Goal: Information Seeking & Learning: Learn about a topic

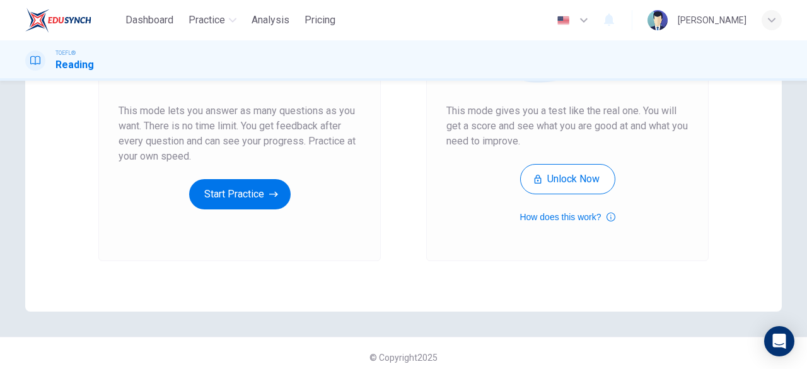
scroll to position [233, 0]
click at [242, 204] on button "Start Practice" at bounding box center [239, 193] width 101 height 30
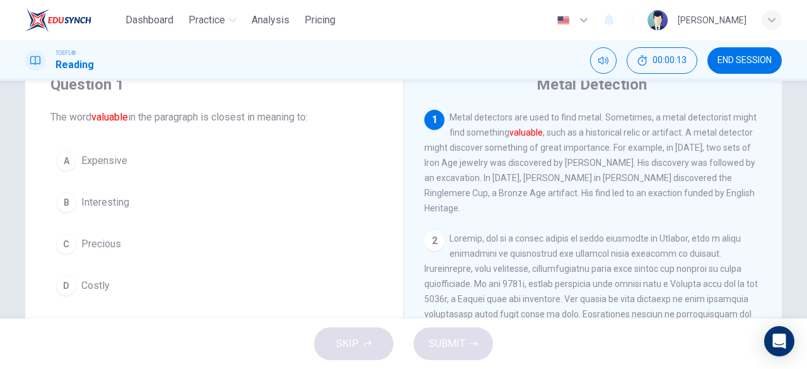
scroll to position [52, 0]
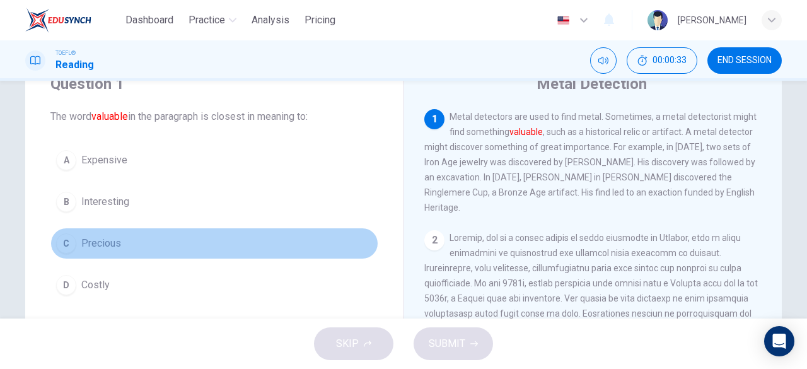
click at [81, 244] on span "Precious" at bounding box center [101, 243] width 40 height 15
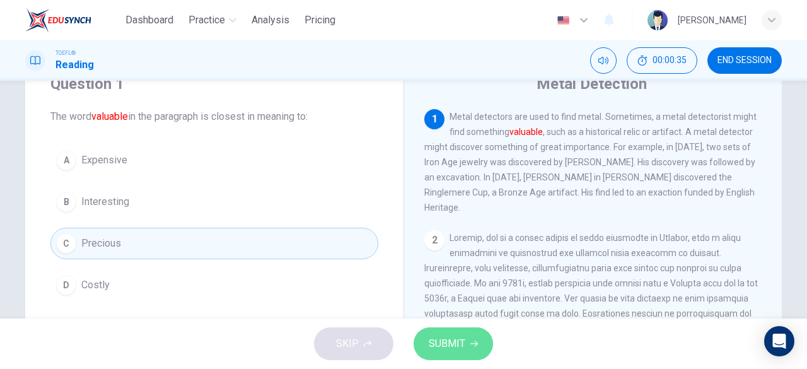
click at [449, 345] on span "SUBMIT" at bounding box center [447, 344] width 37 height 18
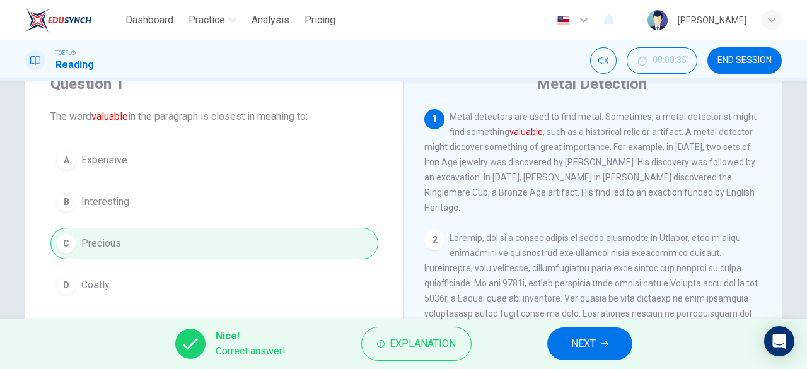
click at [594, 342] on span "NEXT" at bounding box center [583, 344] width 25 height 18
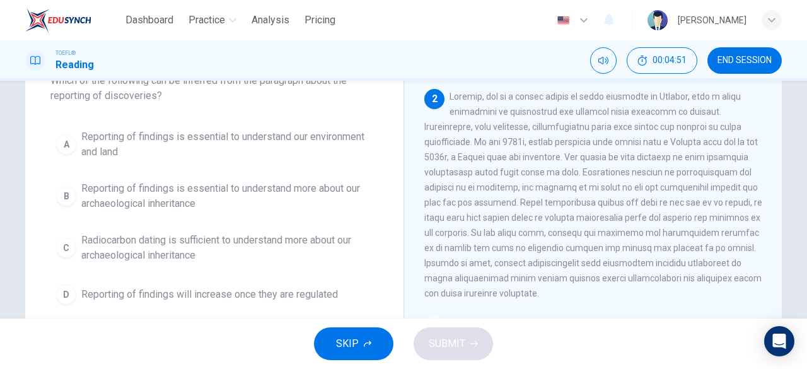
scroll to position [87, 0]
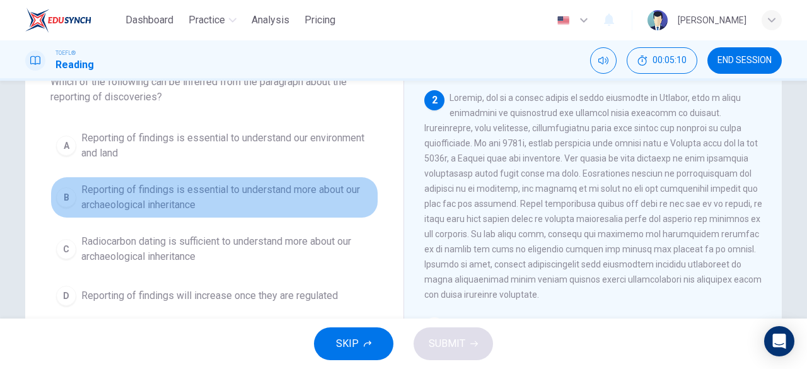
click at [257, 182] on span "Reporting of findings is essential to understand more about our archaeological …" at bounding box center [226, 197] width 291 height 30
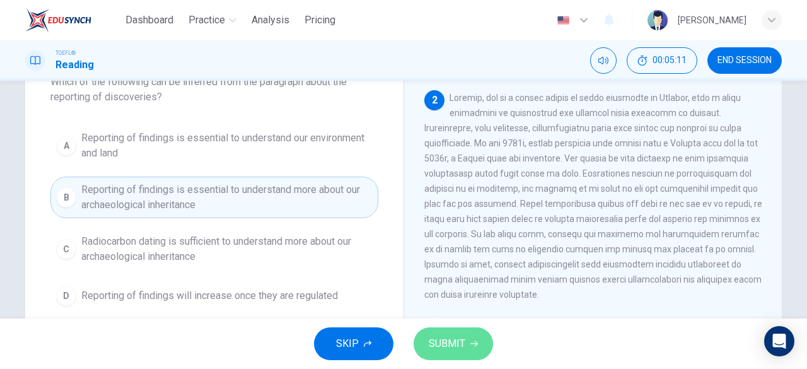
click at [451, 342] on span "SUBMIT" at bounding box center [447, 344] width 37 height 18
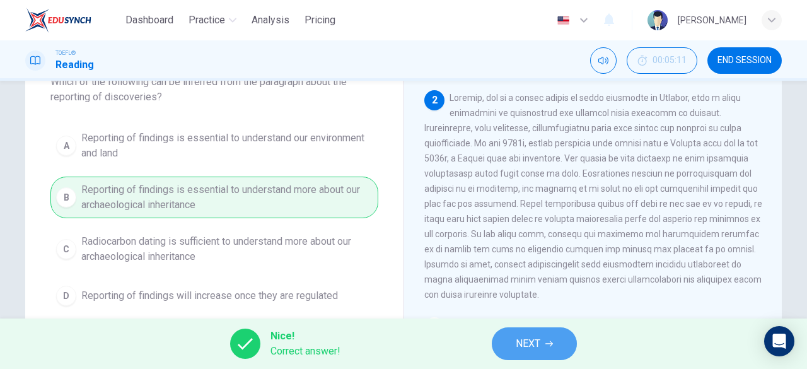
click at [531, 340] on span "NEXT" at bounding box center [527, 344] width 25 height 18
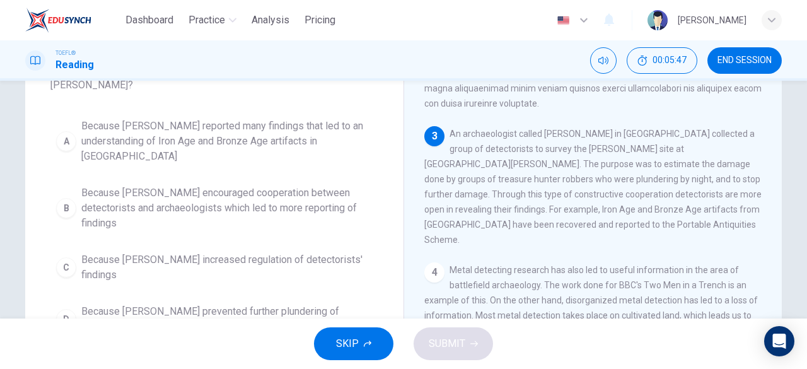
scroll to position [96, 0]
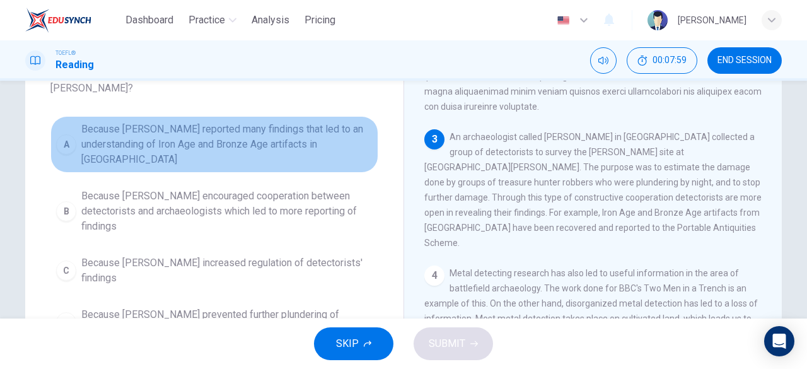
click at [224, 122] on span "Because [PERSON_NAME] reported many findings that led to an understanding of Ir…" at bounding box center [226, 144] width 291 height 45
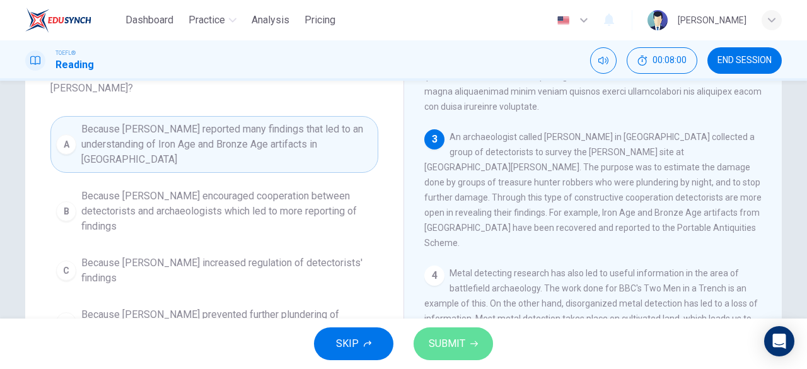
click at [466, 347] on button "SUBMIT" at bounding box center [452, 343] width 79 height 33
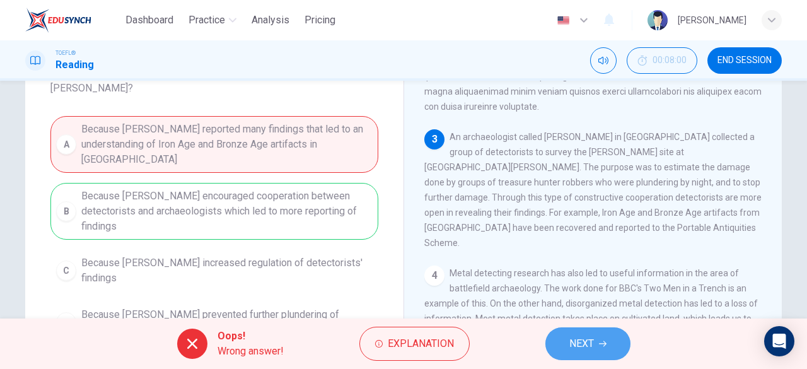
click at [581, 340] on span "NEXT" at bounding box center [581, 344] width 25 height 18
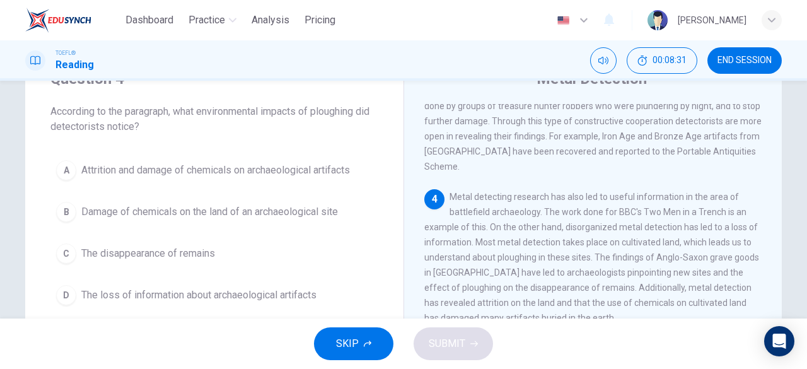
scroll to position [400, 0]
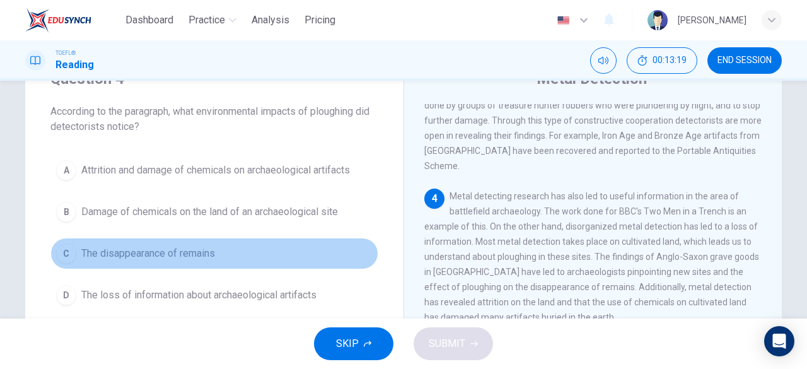
click at [118, 251] on span "The disappearance of remains" at bounding box center [148, 253] width 134 height 15
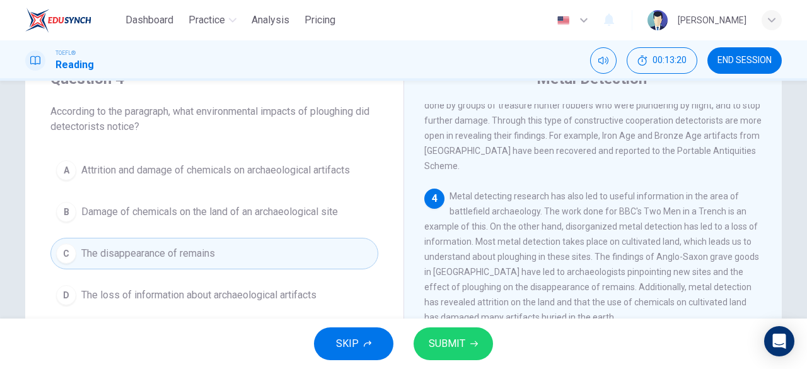
click at [468, 340] on button "SUBMIT" at bounding box center [452, 343] width 79 height 33
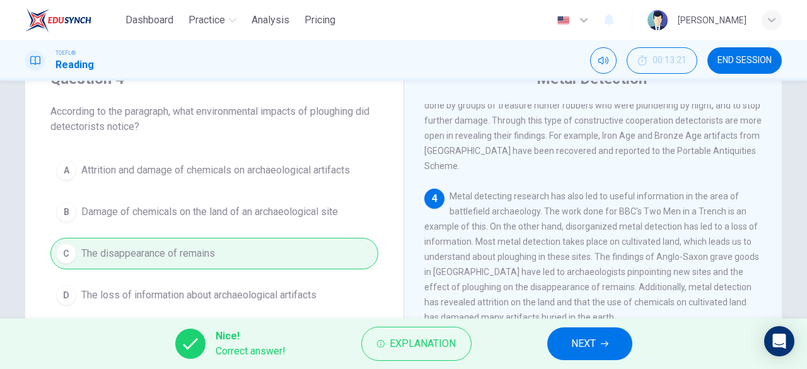
drag, startPoint x: 315, startPoint y: 113, endPoint x: 370, endPoint y: 113, distance: 54.8
click at [370, 113] on span "According to the paragraph, what environmental impacts of ploughing did detecto…" at bounding box center [214, 119] width 328 height 30
click at [568, 354] on button "NEXT" at bounding box center [589, 343] width 85 height 33
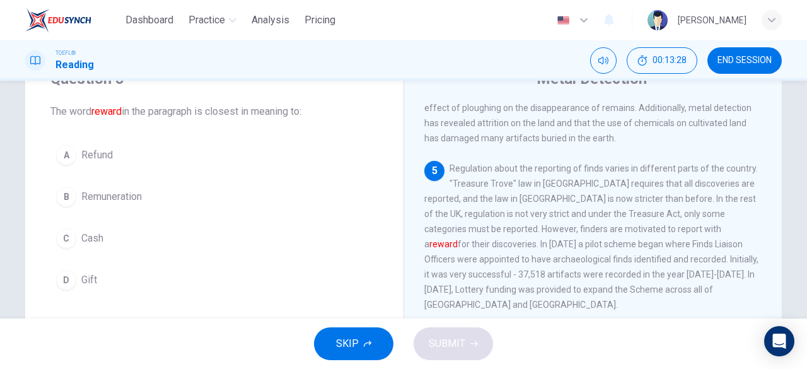
scroll to position [579, 0]
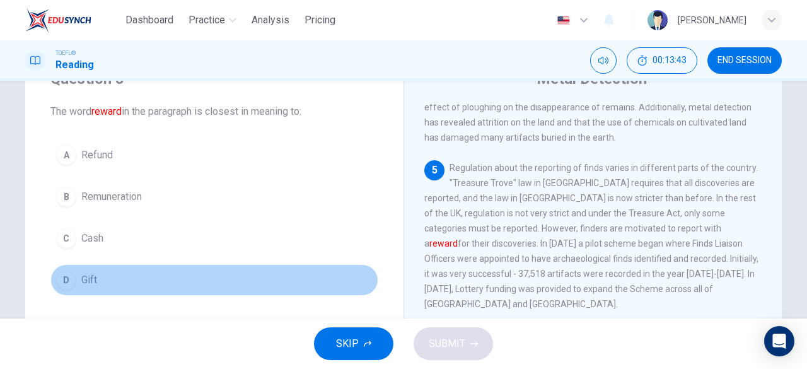
click at [56, 281] on div "D" at bounding box center [66, 280] width 20 height 20
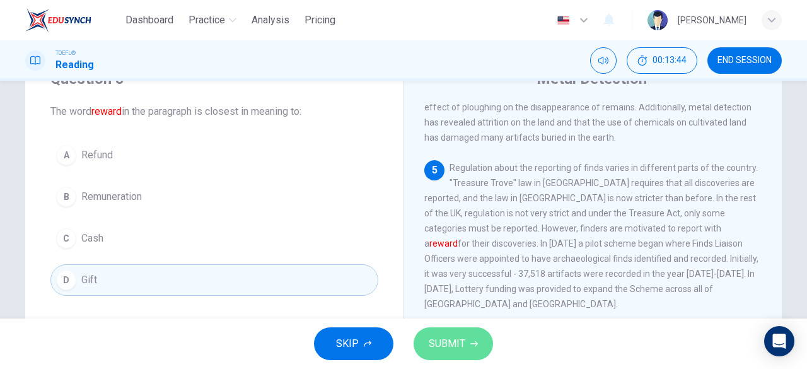
click at [451, 336] on span "SUBMIT" at bounding box center [447, 344] width 37 height 18
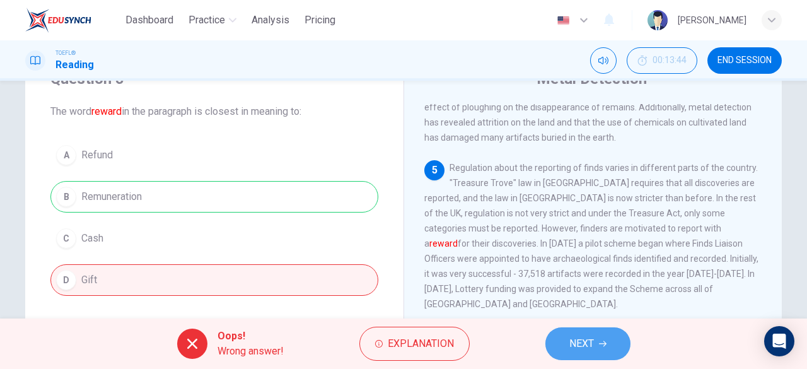
click at [567, 342] on button "NEXT" at bounding box center [587, 343] width 85 height 33
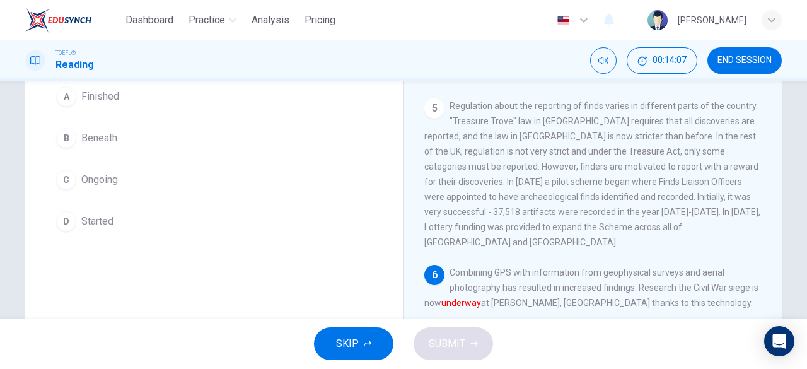
scroll to position [115, 0]
click at [76, 188] on button "C Ongoing" at bounding box center [214, 180] width 328 height 32
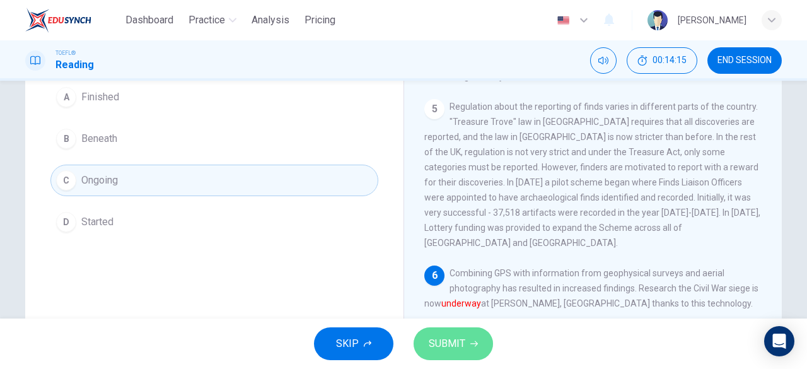
click at [452, 334] on button "SUBMIT" at bounding box center [452, 343] width 79 height 33
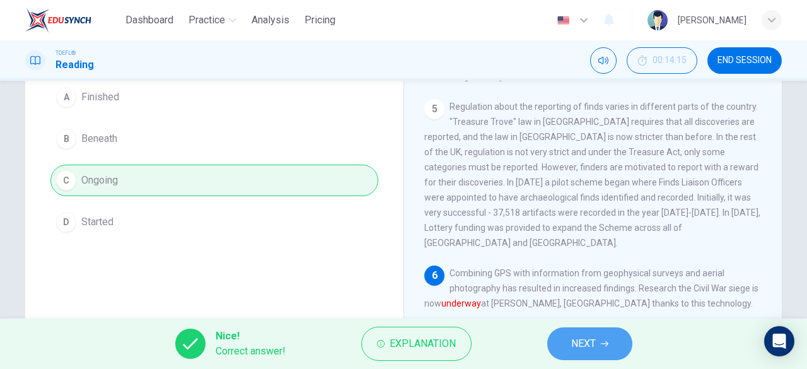
click at [591, 344] on span "NEXT" at bounding box center [583, 344] width 25 height 18
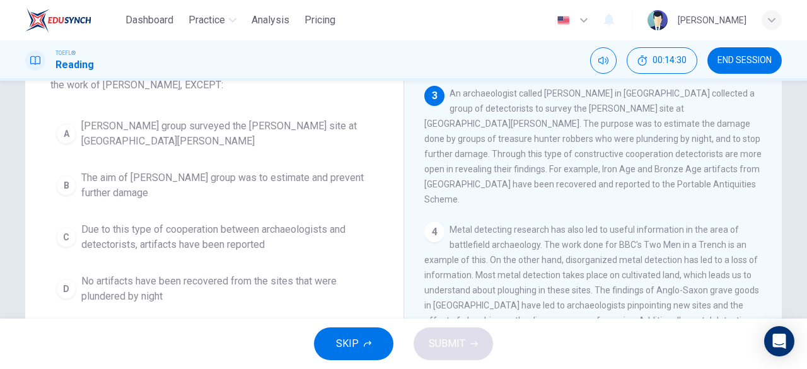
scroll to position [100, 0]
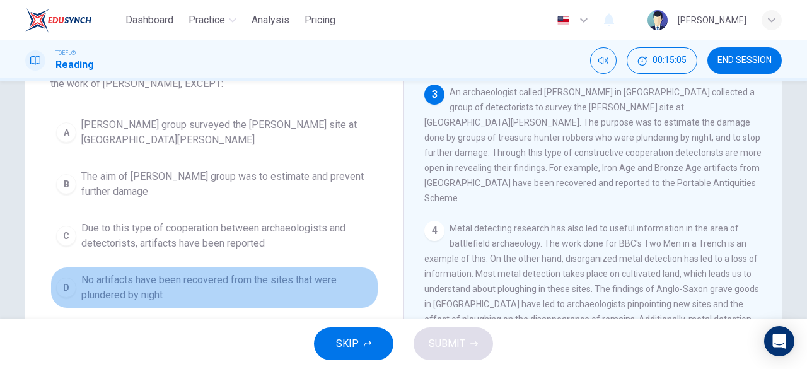
click at [238, 273] on span "No artifacts have been recovered from the sites that were plundered by night" at bounding box center [226, 287] width 291 height 30
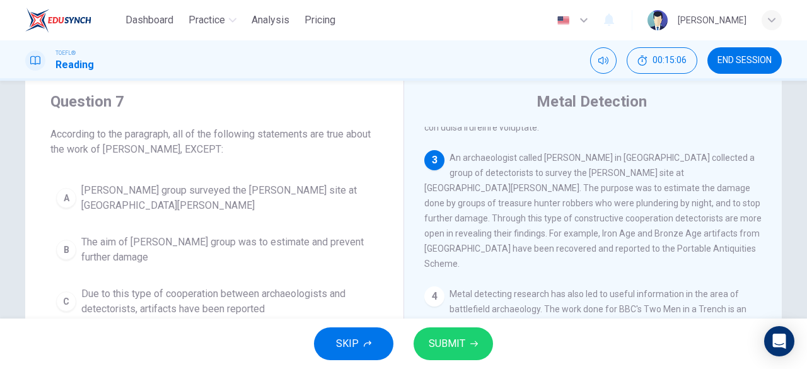
scroll to position [0, 0]
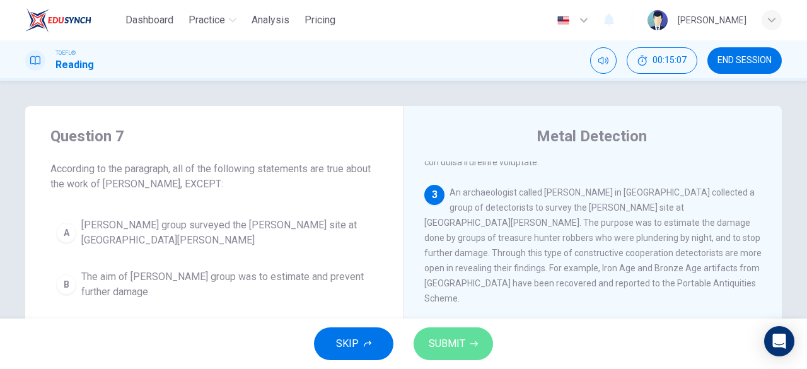
click at [446, 343] on span "SUBMIT" at bounding box center [447, 344] width 37 height 18
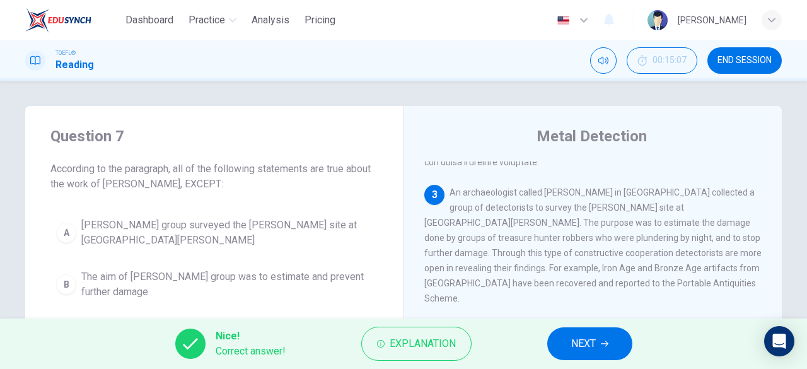
click at [584, 354] on button "NEXT" at bounding box center [589, 343] width 85 height 33
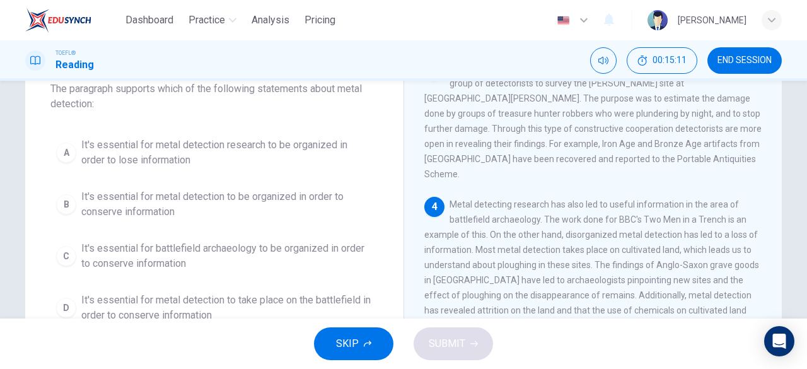
scroll to position [79, 0]
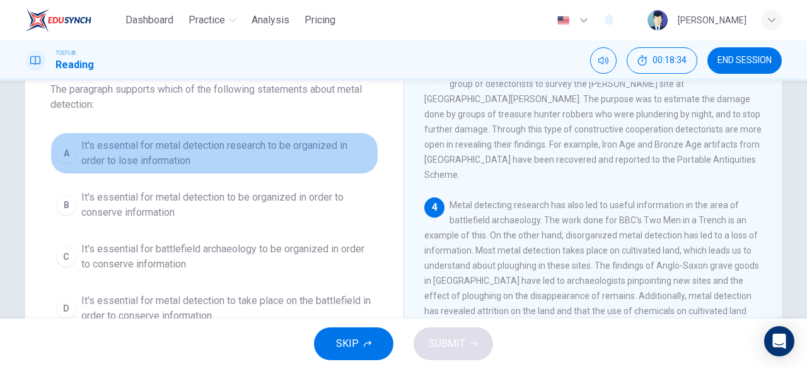
click at [144, 146] on span "It's essential for metal detection research to be organized in order to lose in…" at bounding box center [226, 153] width 291 height 30
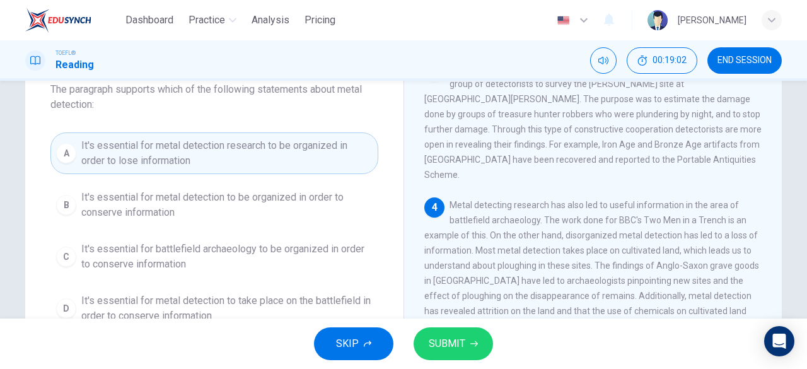
click at [120, 224] on button "B It's essential for metal detection to be organized in order to conserve infor…" at bounding box center [214, 205] width 328 height 42
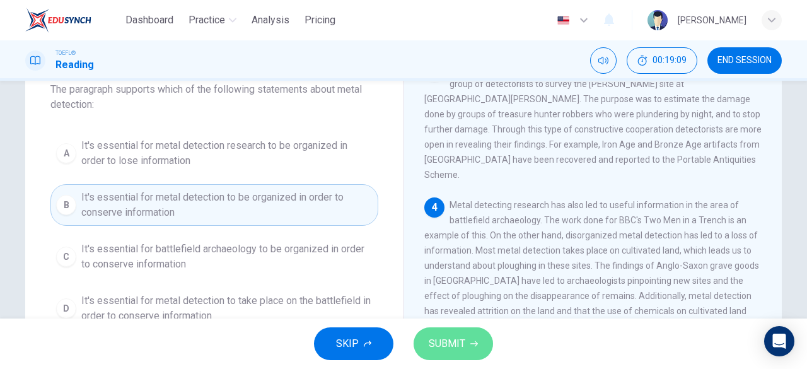
click at [449, 346] on span "SUBMIT" at bounding box center [447, 344] width 37 height 18
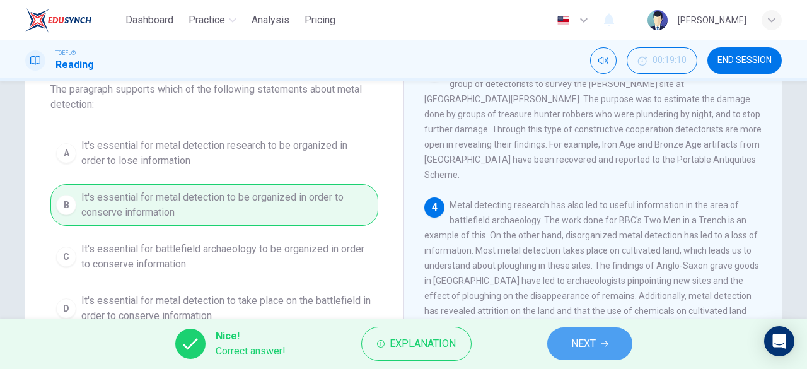
click at [592, 340] on span "NEXT" at bounding box center [583, 344] width 25 height 18
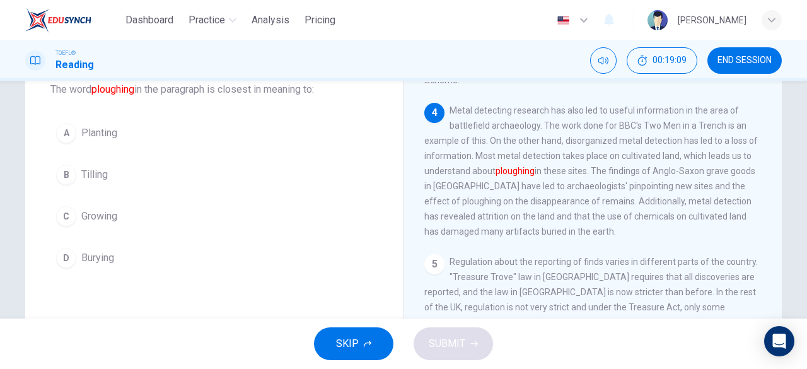
scroll to position [465, 0]
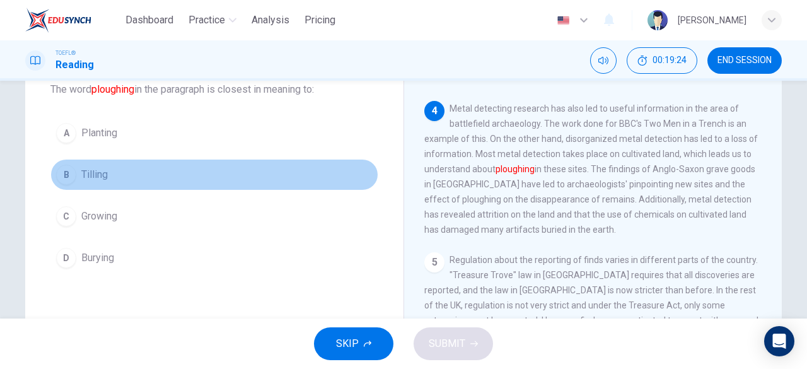
click at [61, 172] on div "B" at bounding box center [66, 174] width 20 height 20
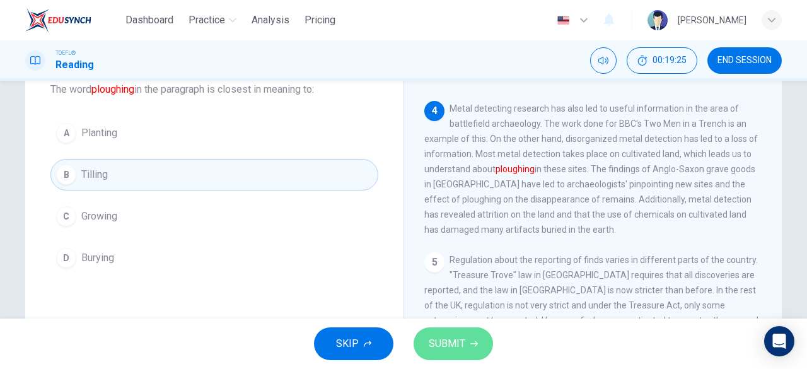
click at [456, 354] on button "SUBMIT" at bounding box center [452, 343] width 79 height 33
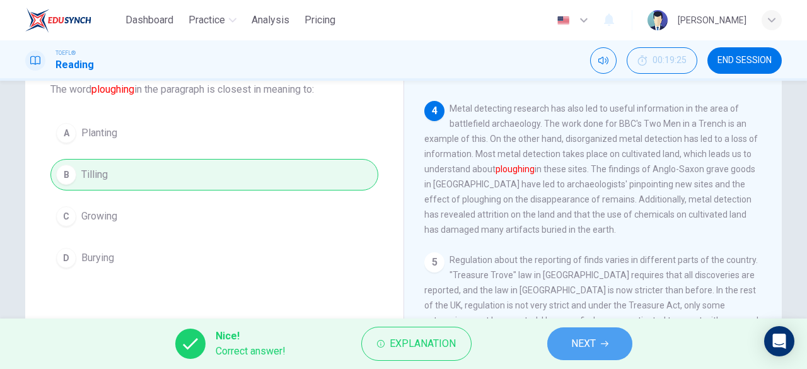
click at [584, 340] on span "NEXT" at bounding box center [583, 344] width 25 height 18
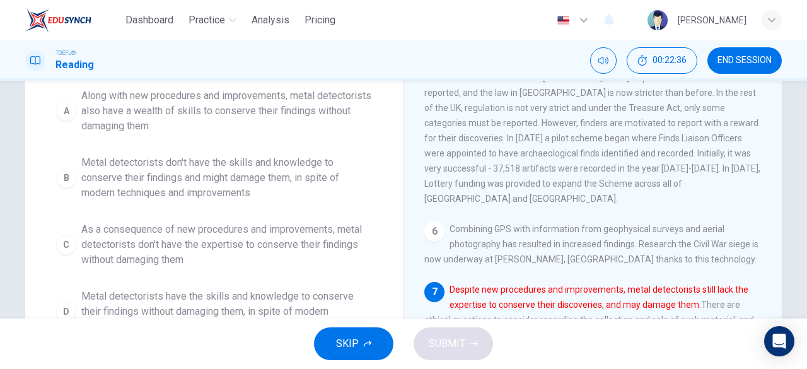
scroll to position [160, 0]
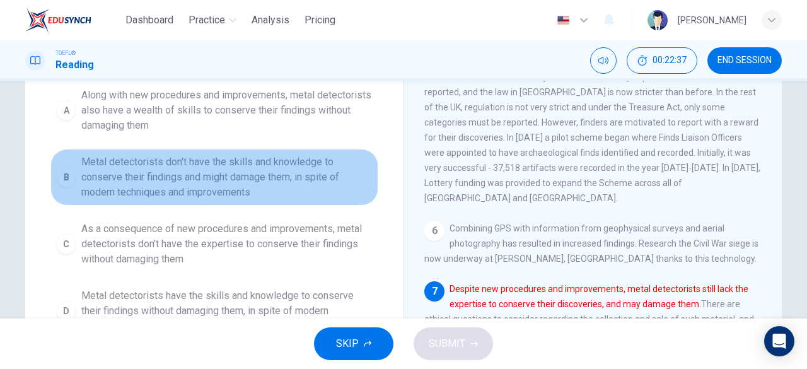
click at [223, 185] on span "Metal detectorists don't have the skills and knowledge to conserve their findin…" at bounding box center [226, 176] width 291 height 45
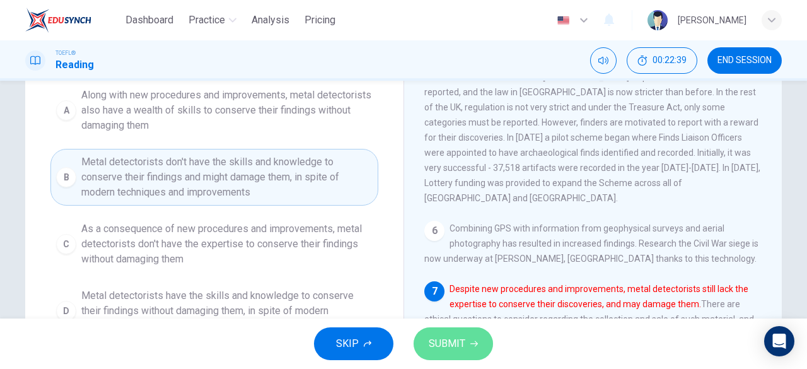
click at [449, 348] on span "SUBMIT" at bounding box center [447, 344] width 37 height 18
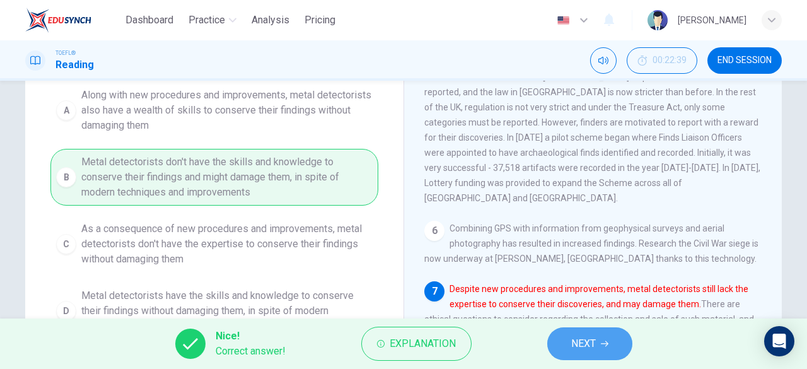
click at [596, 350] on button "NEXT" at bounding box center [589, 343] width 85 height 33
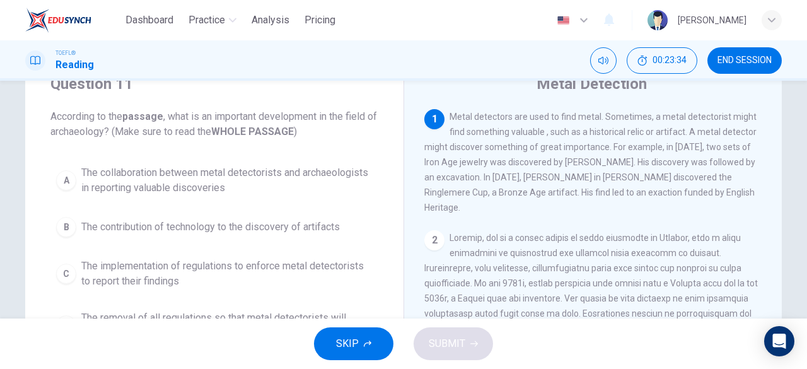
scroll to position [50, 0]
click at [178, 191] on span "The collaboration between metal detectorists and archaeologists in reporting va…" at bounding box center [226, 182] width 291 height 30
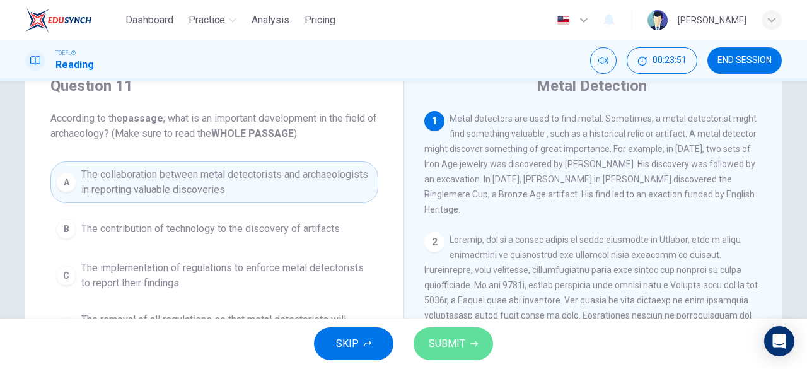
click at [441, 344] on span "SUBMIT" at bounding box center [447, 344] width 37 height 18
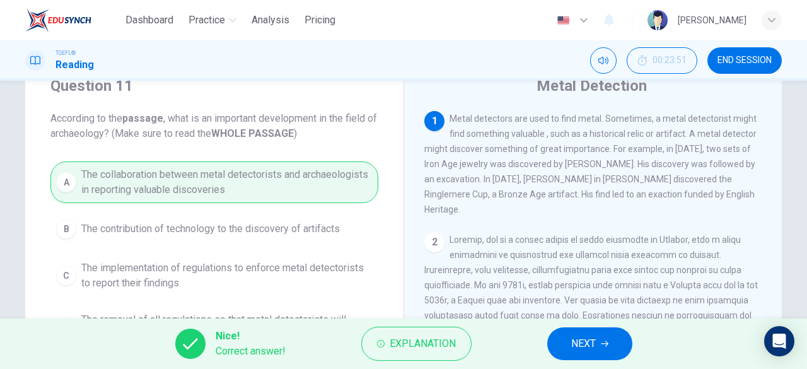
click at [579, 355] on button "NEXT" at bounding box center [589, 343] width 85 height 33
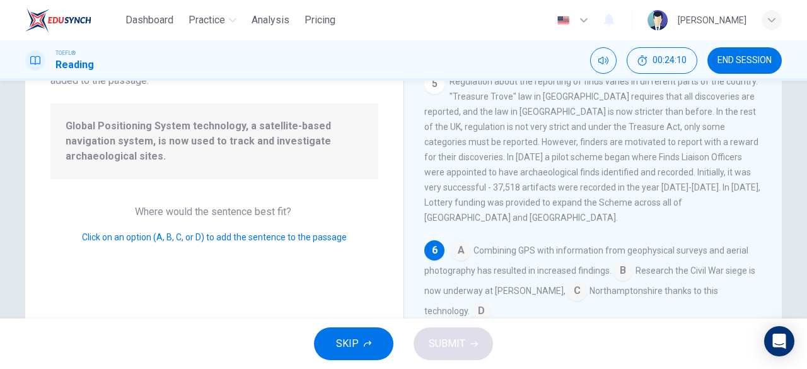
scroll to position [107, 0]
click at [456, 241] on input at bounding box center [461, 251] width 20 height 20
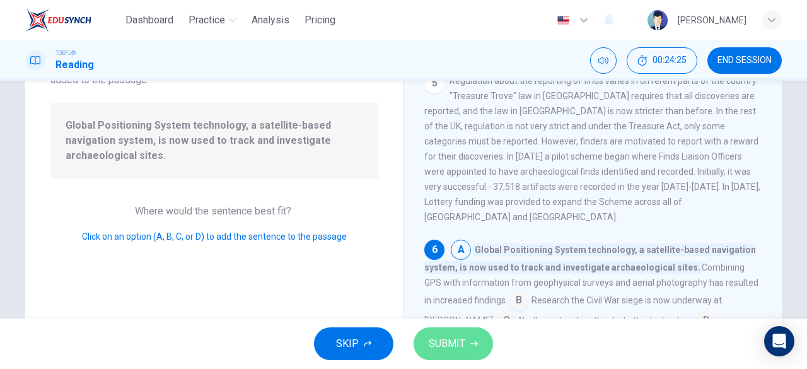
click at [463, 335] on span "SUBMIT" at bounding box center [447, 344] width 37 height 18
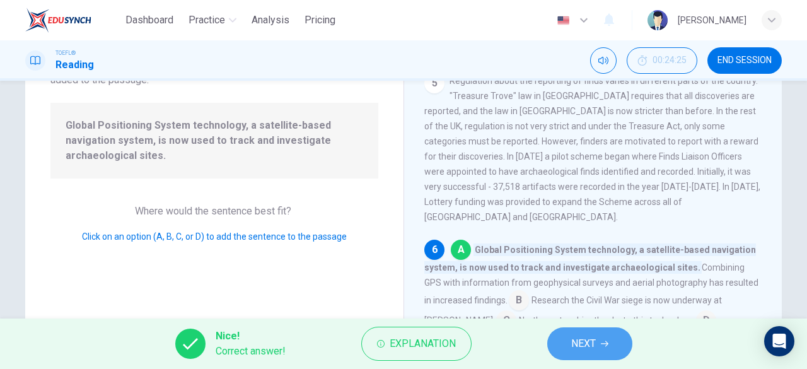
click at [607, 343] on icon "button" at bounding box center [605, 344] width 8 height 6
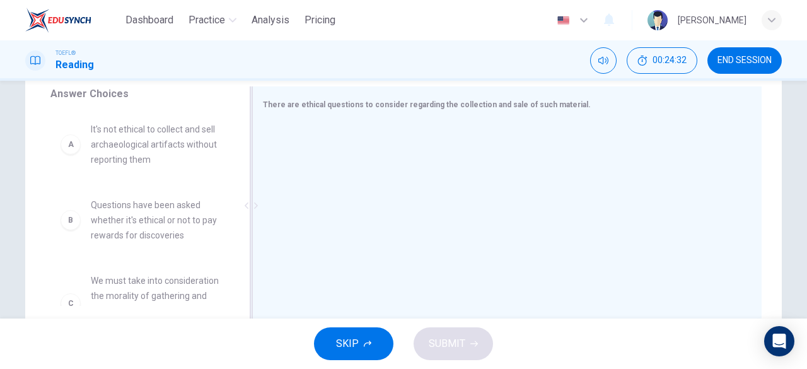
scroll to position [212, 0]
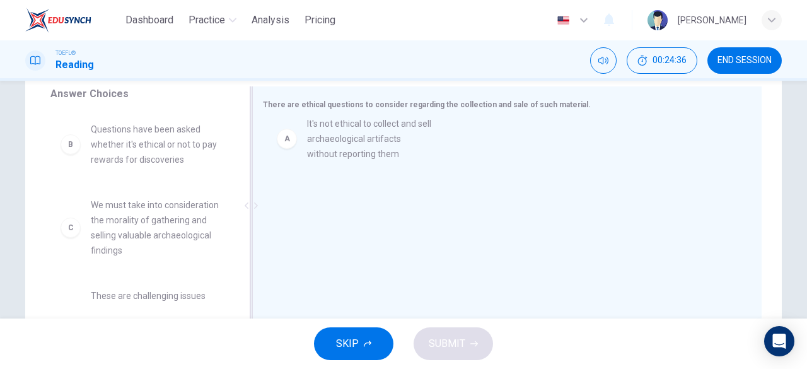
drag, startPoint x: 150, startPoint y: 151, endPoint x: 425, endPoint y: 158, distance: 274.8
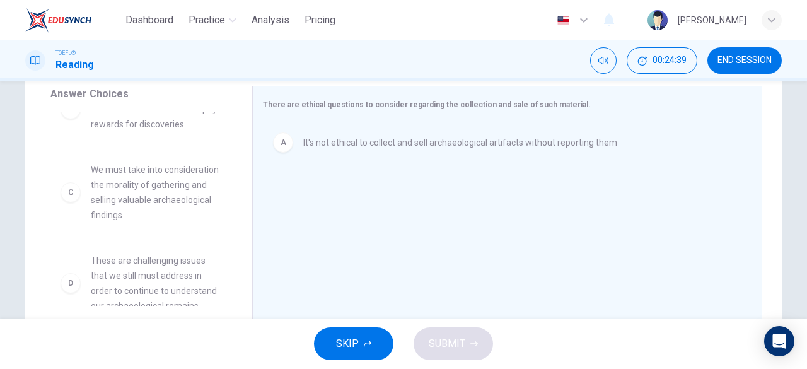
scroll to position [48, 0]
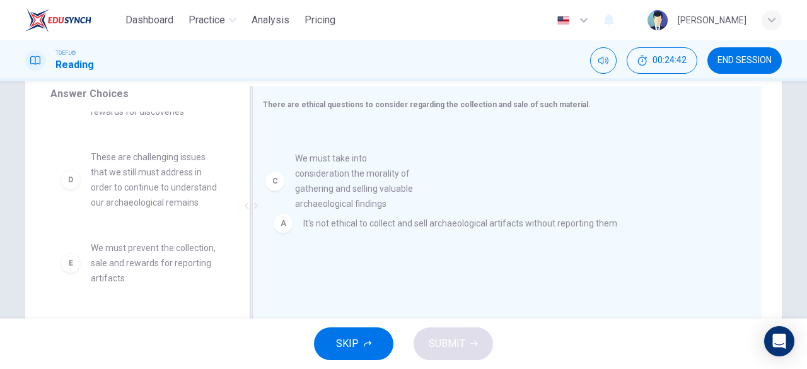
drag, startPoint x: 137, startPoint y: 193, endPoint x: 412, endPoint y: 204, distance: 274.9
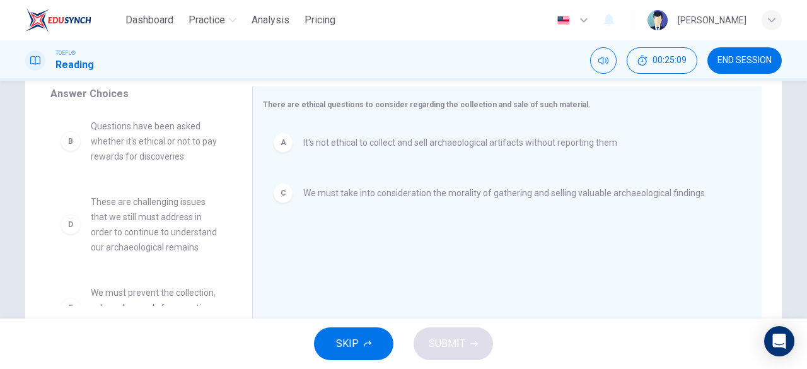
scroll to position [0, 0]
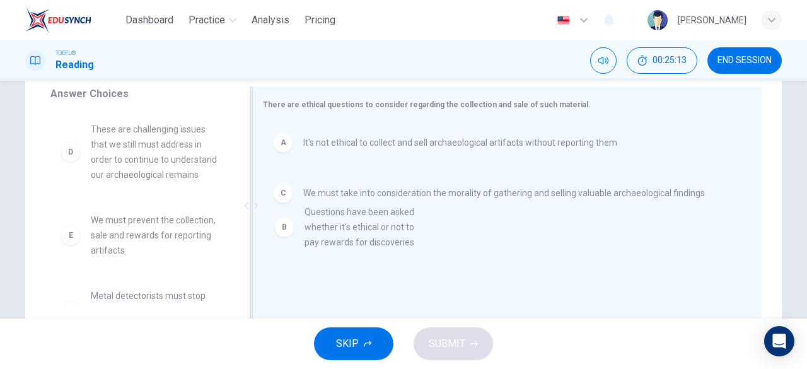
drag, startPoint x: 150, startPoint y: 151, endPoint x: 380, endPoint y: 236, distance: 245.0
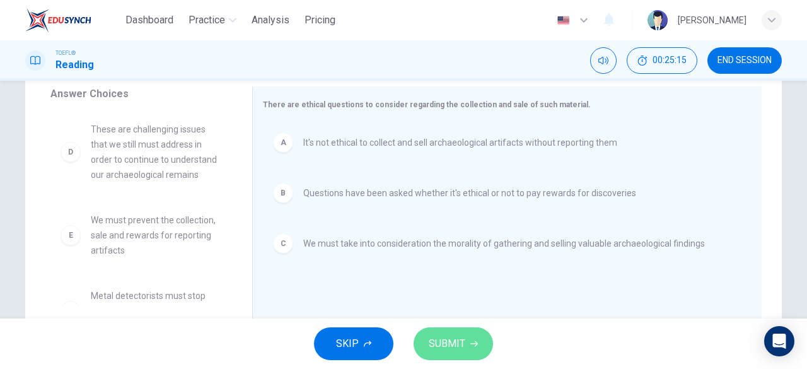
click at [454, 345] on span "SUBMIT" at bounding box center [447, 344] width 37 height 18
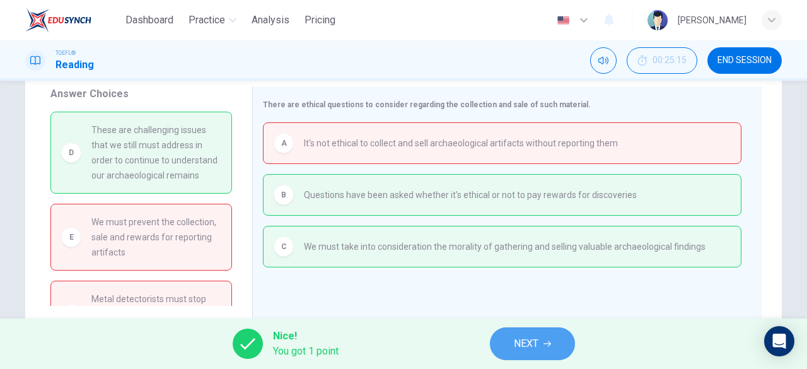
click at [518, 338] on span "NEXT" at bounding box center [526, 344] width 25 height 18
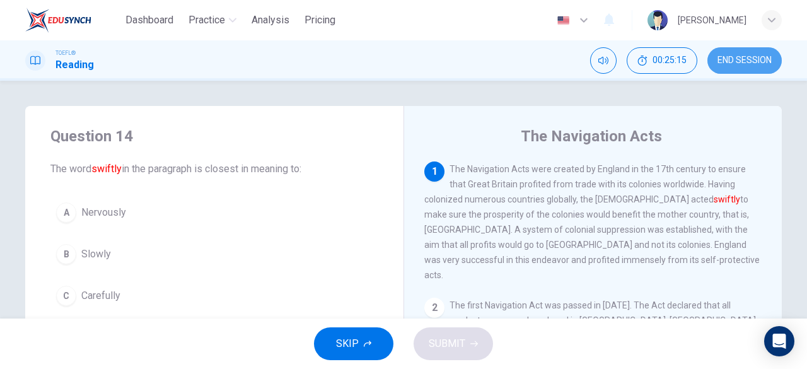
click at [739, 59] on span "END SESSION" at bounding box center [744, 60] width 54 height 10
